Goal: Communication & Community: Share content

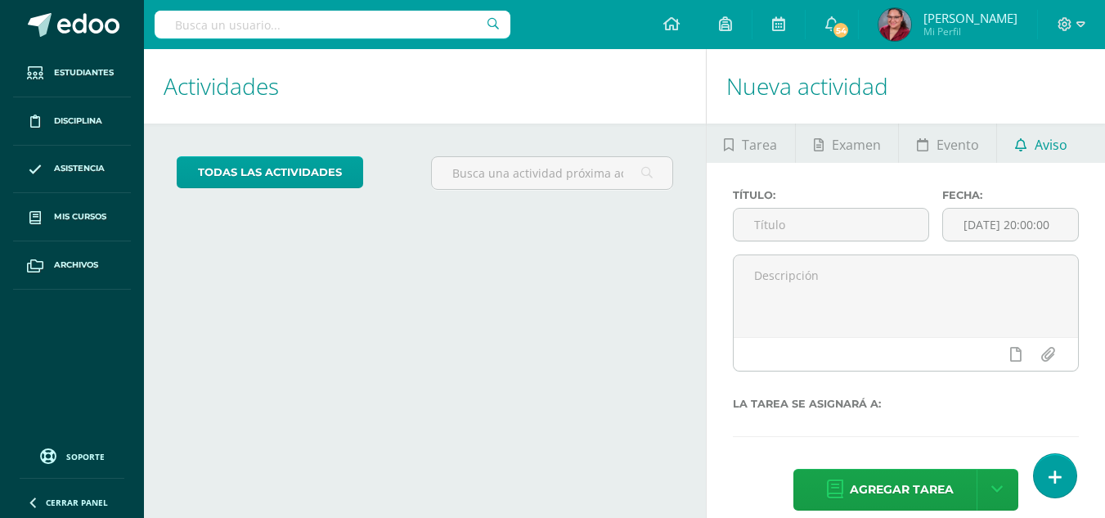
click at [1034, 143] on span "Aviso" at bounding box center [1050, 144] width 33 height 39
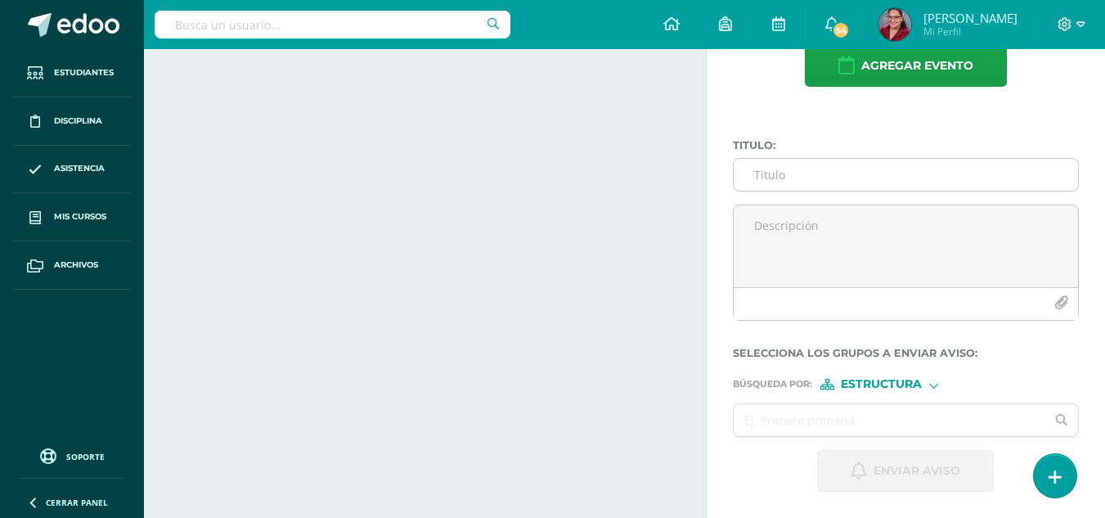
click at [833, 173] on input "Titulo :" at bounding box center [905, 175] width 344 height 32
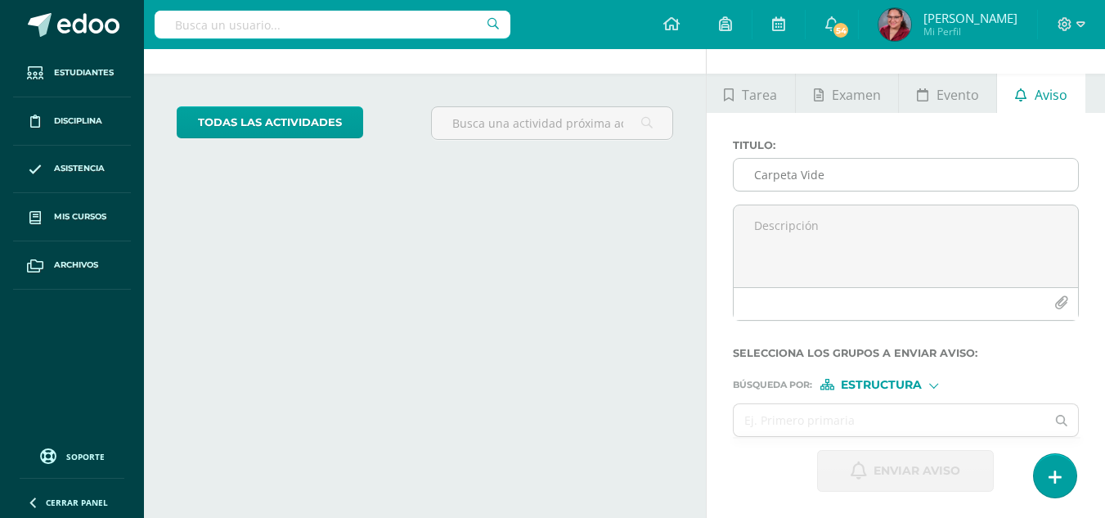
scroll to position [50, 0]
click at [833, 173] on input "Carpeta Video" at bounding box center [905, 175] width 344 height 32
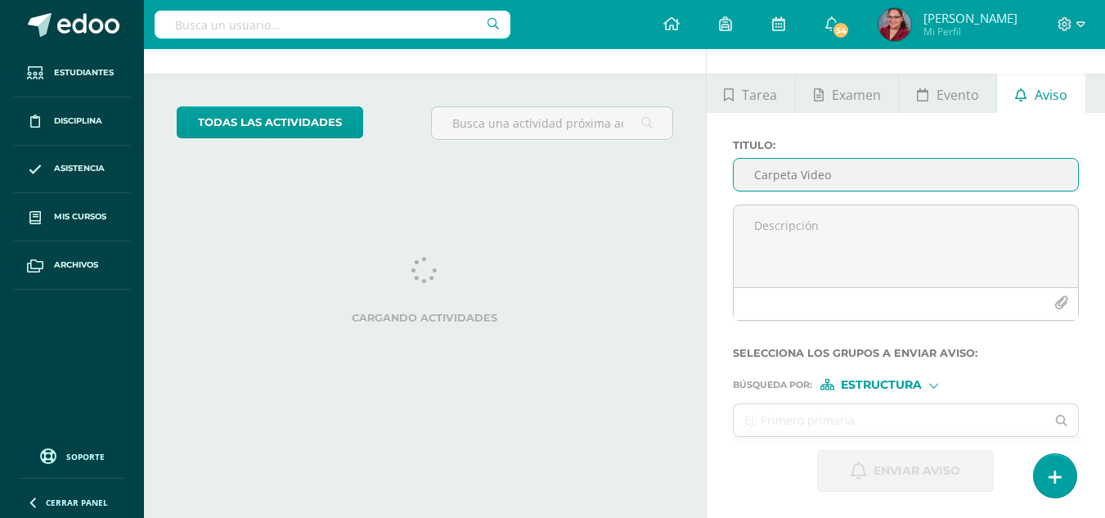
scroll to position [0, 0]
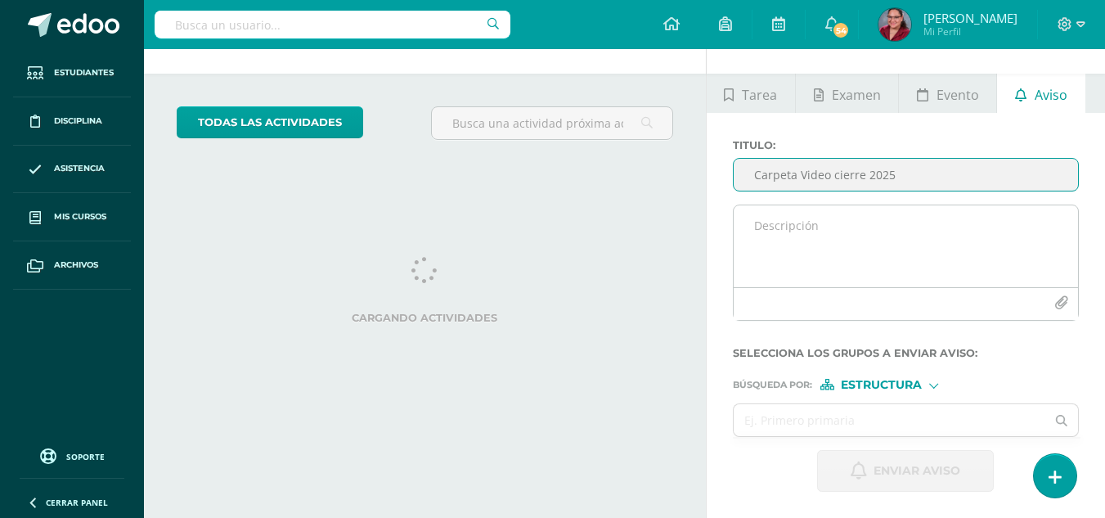
type input "Carpeta Video cierre 2025"
click at [813, 221] on textarea at bounding box center [905, 246] width 344 height 82
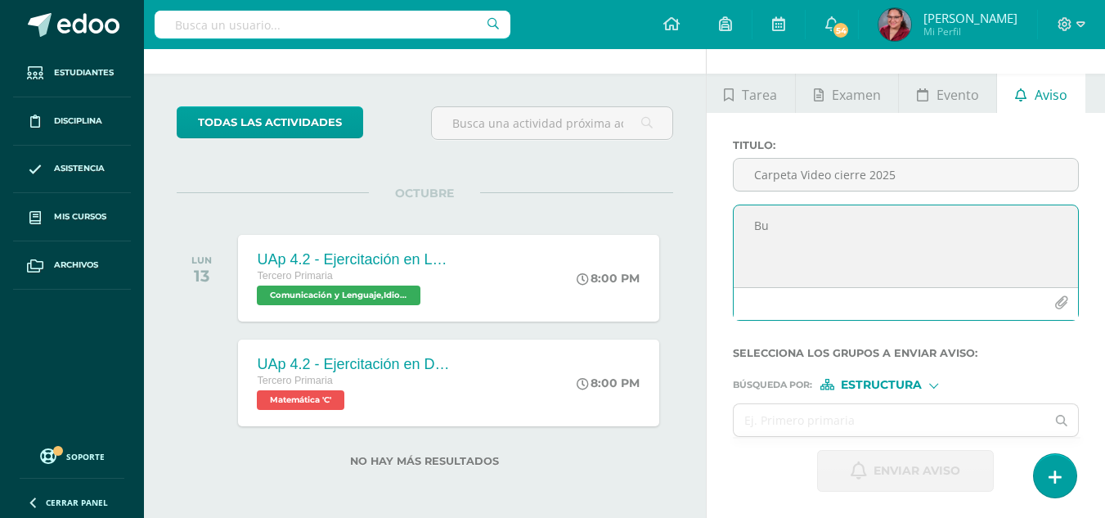
type textarea "B"
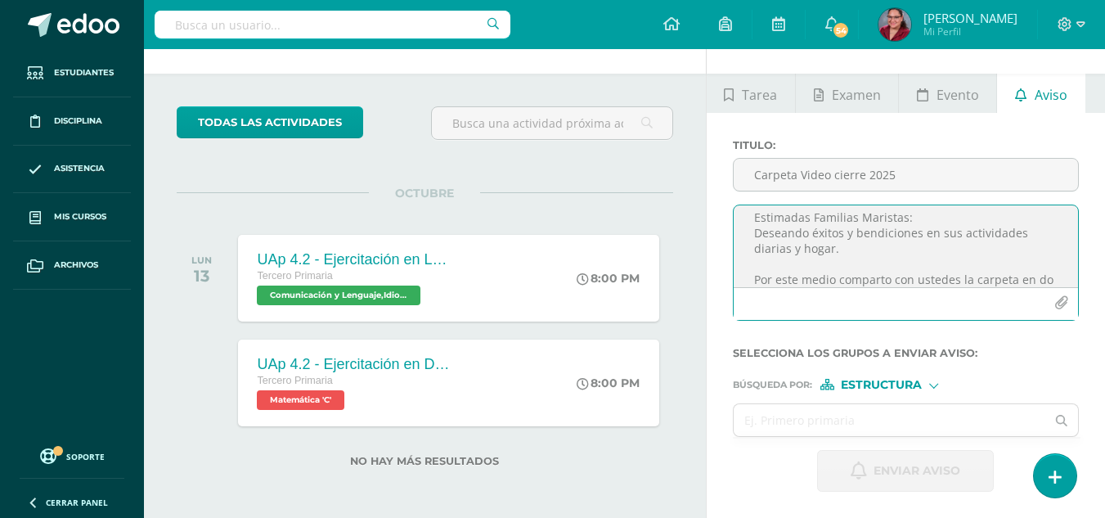
scroll to position [24, 0]
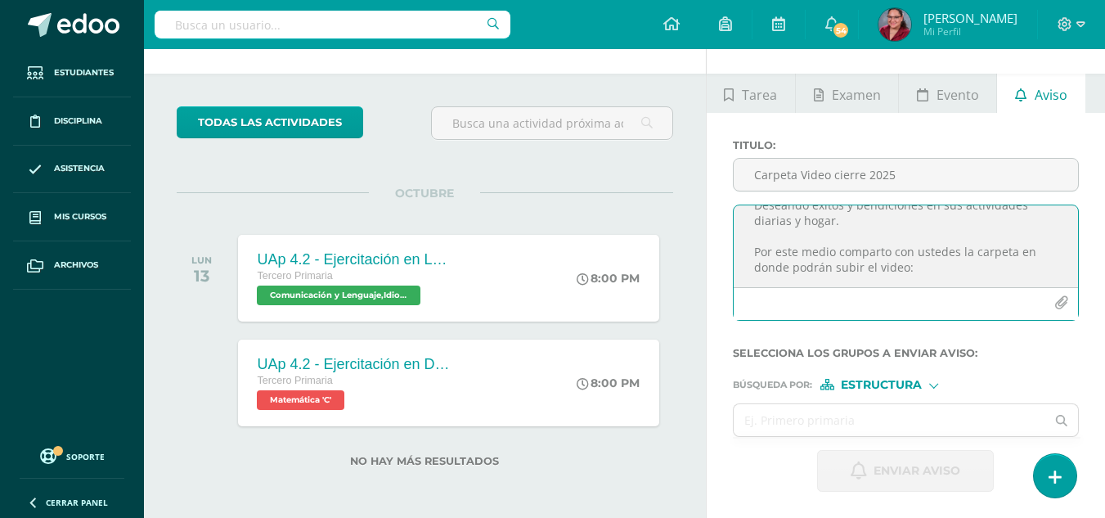
paste textarea "[URL][DOMAIN_NAME]"
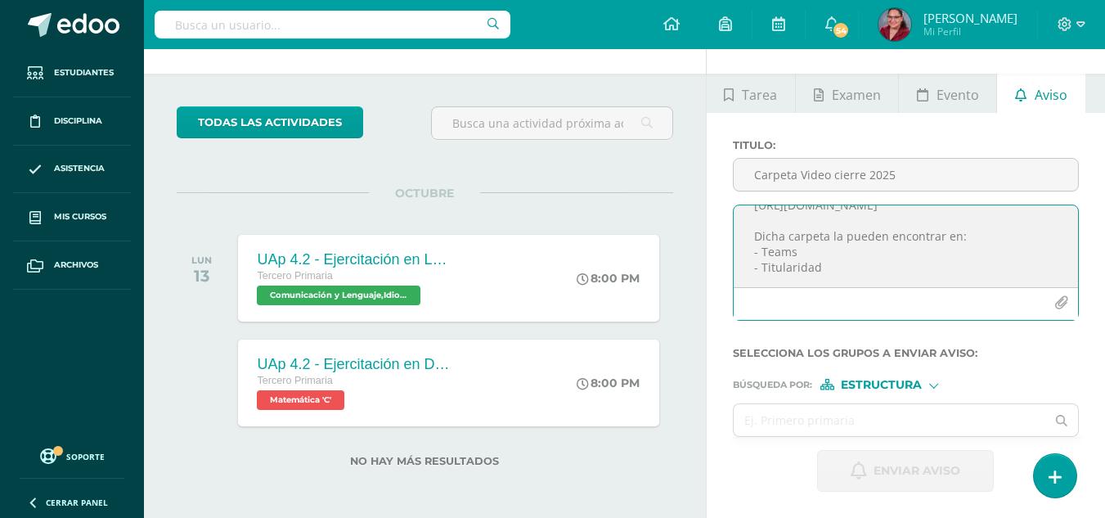
scroll to position [148, 0]
click at [837, 267] on textarea "Estimadas Familias Maristas: Deseando éxitos y bendiciones en sus actividades d…" at bounding box center [905, 246] width 344 height 82
click at [849, 277] on textarea "Estimadas Familias Maristas: Deseando éxitos y bendiciones en sus actividades d…" at bounding box center [905, 246] width 344 height 82
type textarea "Estimadas Familias Maristas: Deseando éxitos y bendiciones en sus actividades d…"
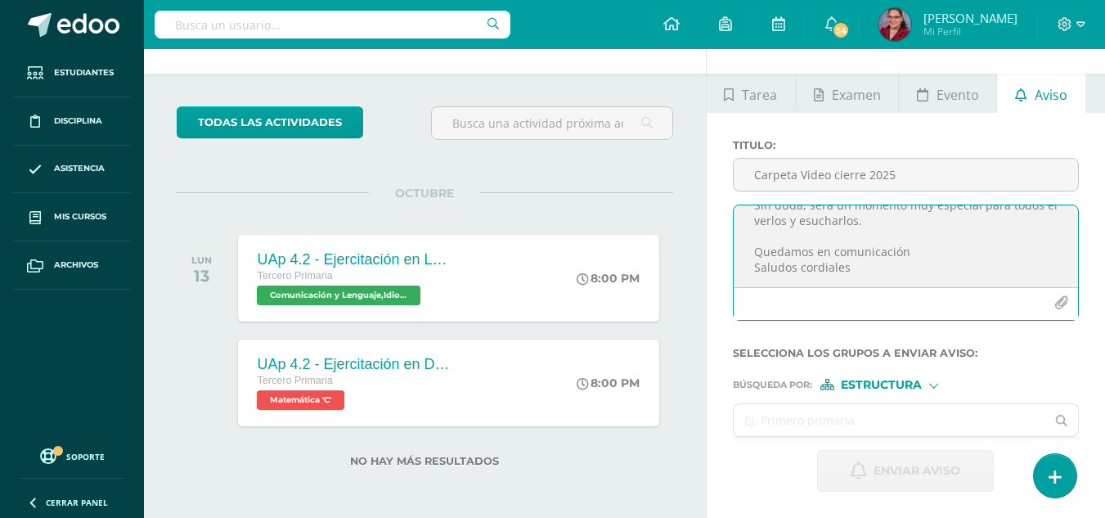
click at [838, 420] on input "text" at bounding box center [889, 420] width 312 height 32
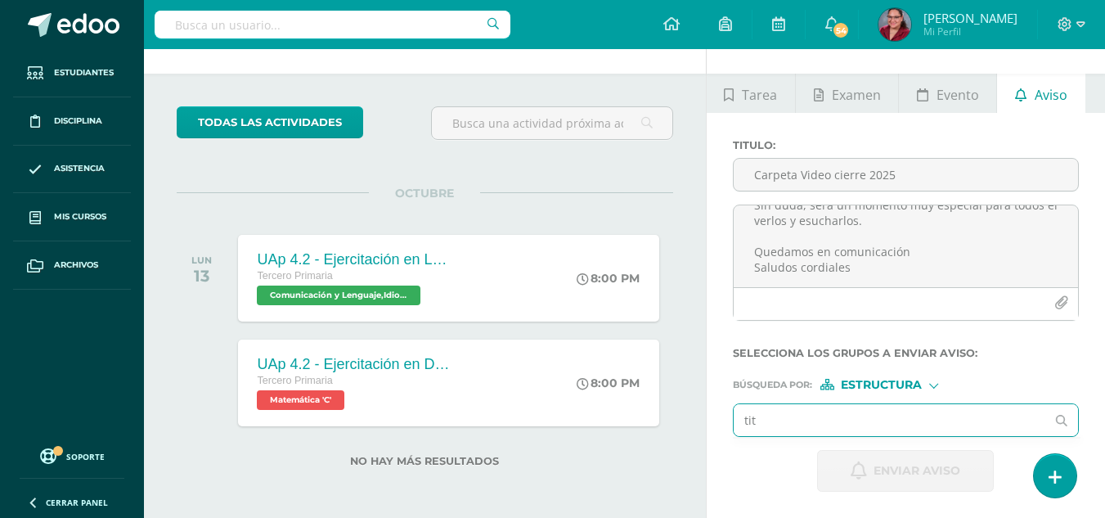
type input "titu"
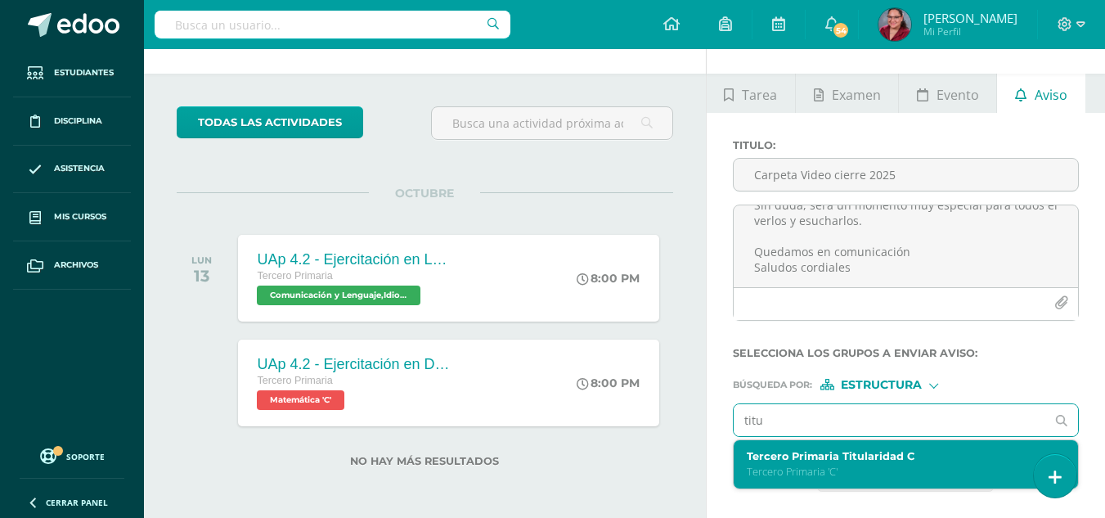
click at [871, 452] on label "Tercero Primaria Titularidad C" at bounding box center [899, 456] width 306 height 12
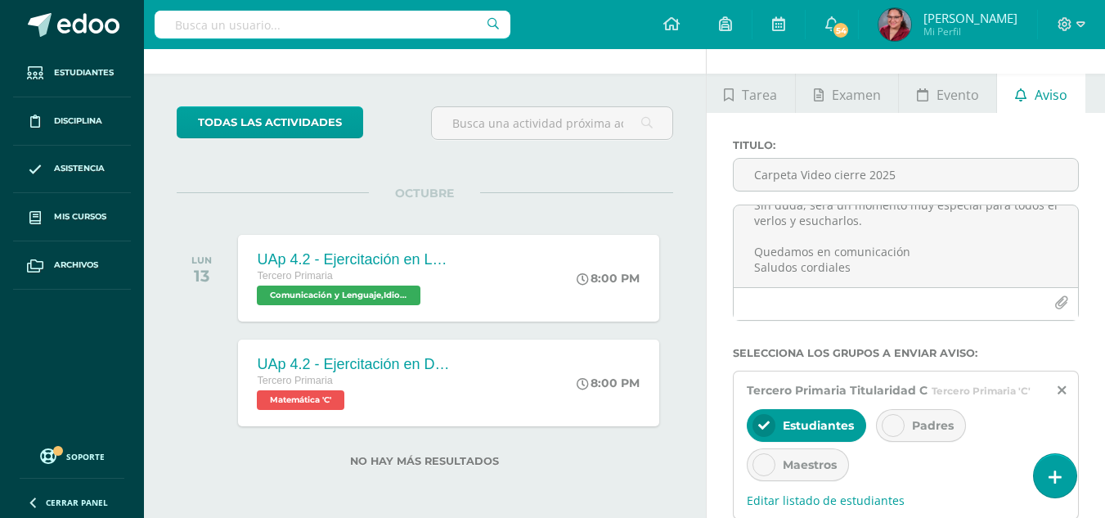
click at [905, 426] on div "Padres" at bounding box center [921, 425] width 90 height 33
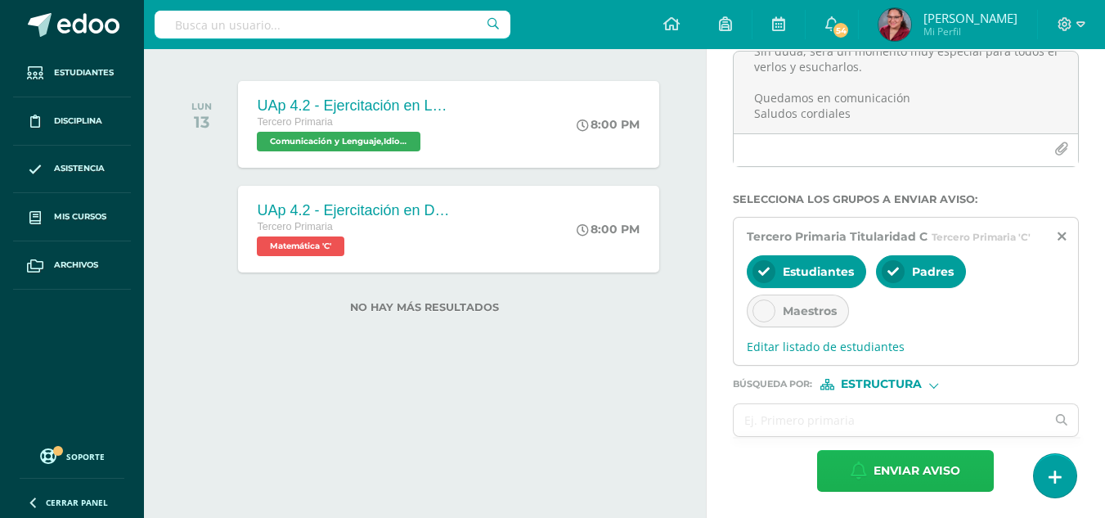
click at [912, 482] on span "Enviar aviso" at bounding box center [916, 470] width 87 height 40
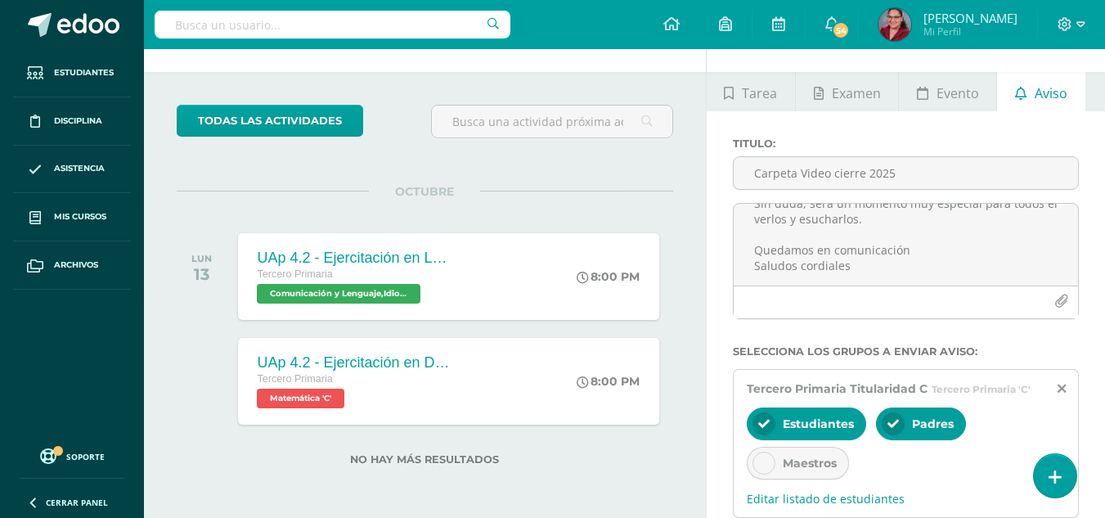
scroll to position [0, 0]
